Goal: Task Accomplishment & Management: Manage account settings

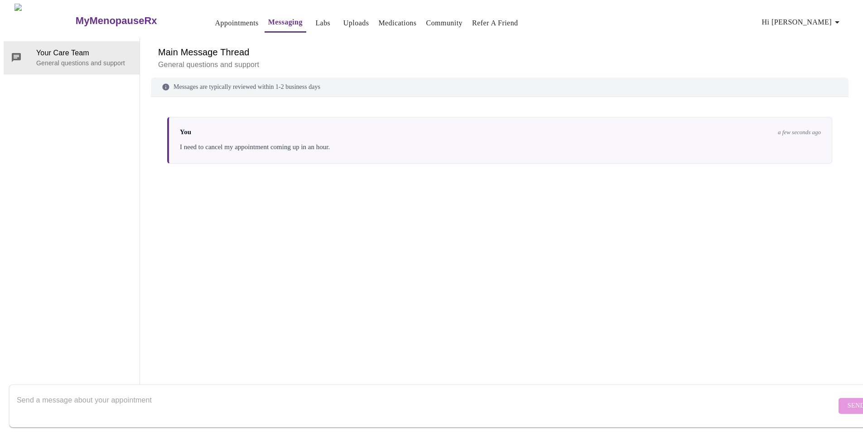
scroll to position [34, 0]
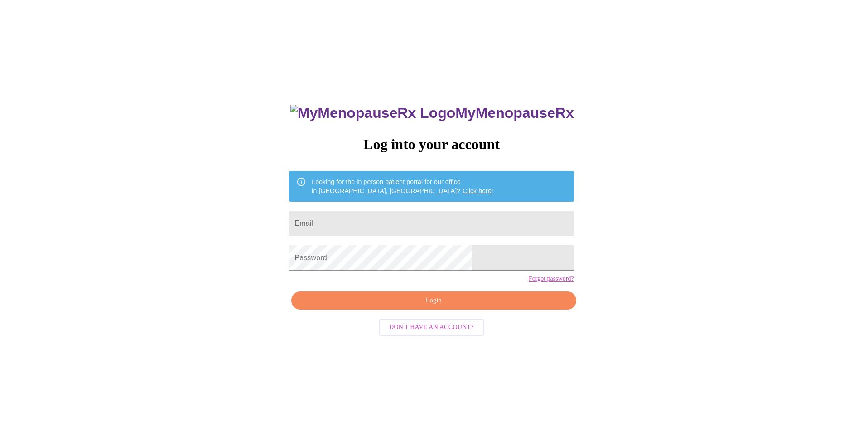
click at [409, 220] on input "Email" at bounding box center [431, 223] width 285 height 25
type input "candyblair.ck@gmail.com"
click at [425, 306] on span "Login" at bounding box center [434, 300] width 264 height 11
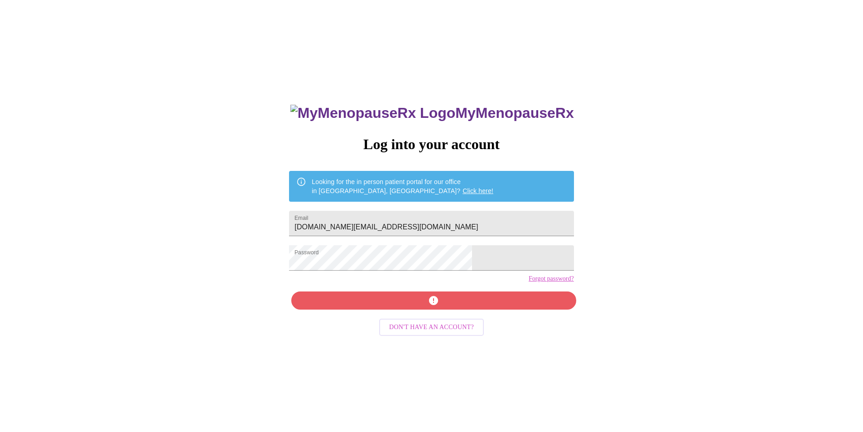
click at [421, 324] on div "MyMenopauseRx Log into your account Looking for the in person patient portal fo…" at bounding box center [431, 306] width 303 height 432
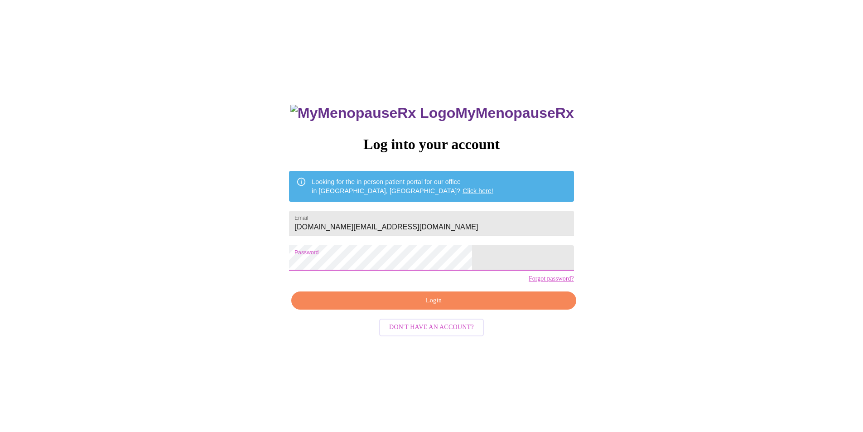
click at [298, 261] on div "MyMenopauseRx Log into your account Looking for the in person patient portal fo…" at bounding box center [432, 263] width 856 height 518
click at [285, 261] on div "MyMenopauseRx Log into your account Looking for the in person patient portal fo…" at bounding box center [432, 263] width 856 height 518
click at [413, 306] on span "Login" at bounding box center [434, 300] width 264 height 11
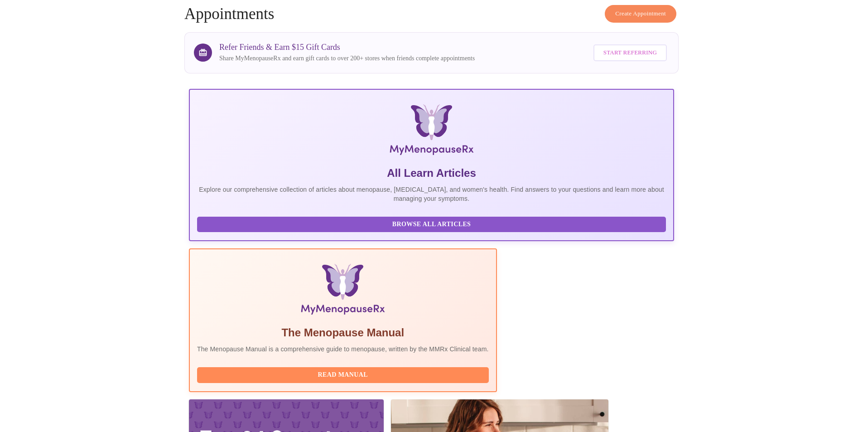
scroll to position [64, 0]
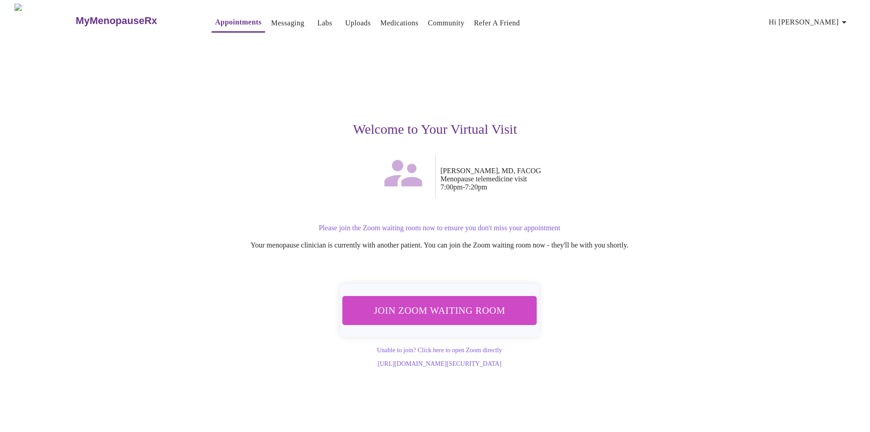
click at [407, 224] on p "Please join the Zoom waiting room now to ensure you don't miss your appointment" at bounding box center [439, 228] width 549 height 8
click at [420, 317] on button "Join Zoom Waiting Room" at bounding box center [440, 310] width 194 height 29
click at [429, 309] on span "Join Zoom Waiting Room" at bounding box center [439, 310] width 170 height 17
